Goal: Information Seeking & Learning: Learn about a topic

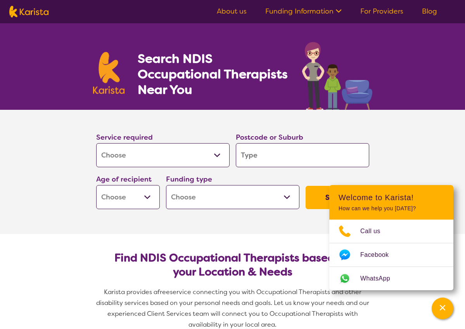
select select "[MEDICAL_DATA]"
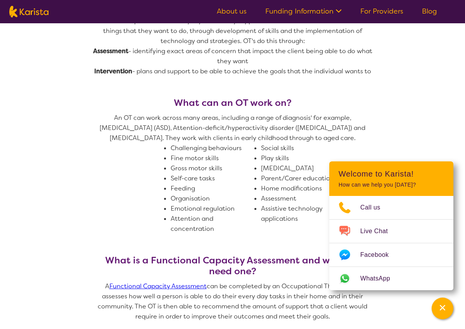
scroll to position [366, 0]
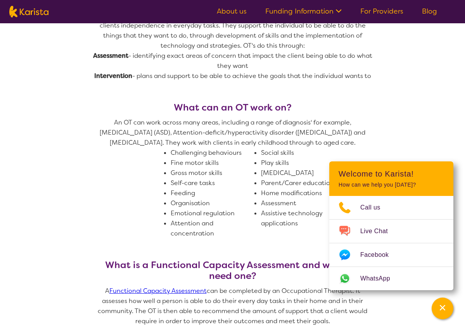
click at [316, 10] on link "Funding Information" at bounding box center [304, 11] width 76 height 9
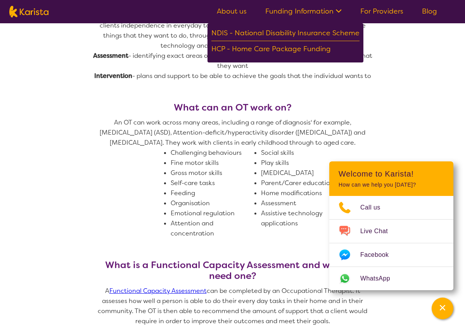
click at [377, 17] on ul "About us Funding Information NDIS - National Disability Insurance Scheme HCP - …" at bounding box center [327, 11] width 239 height 12
click at [380, 16] on link "For Providers" at bounding box center [382, 11] width 43 height 9
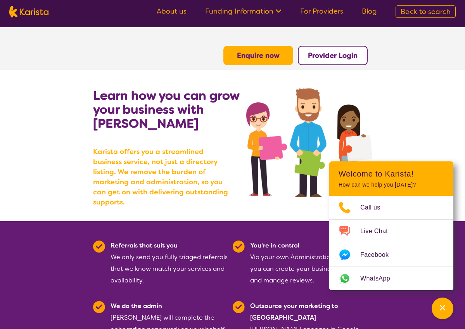
click at [278, 56] on b "Enquire now" at bounding box center [258, 55] width 43 height 9
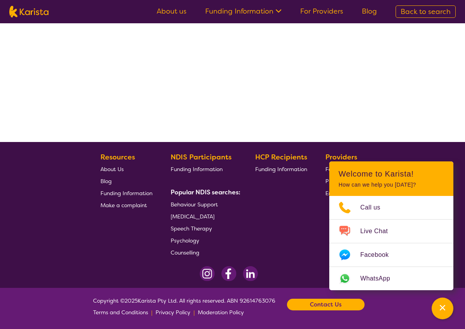
scroll to position [147, 0]
